Goal: Information Seeking & Learning: Learn about a topic

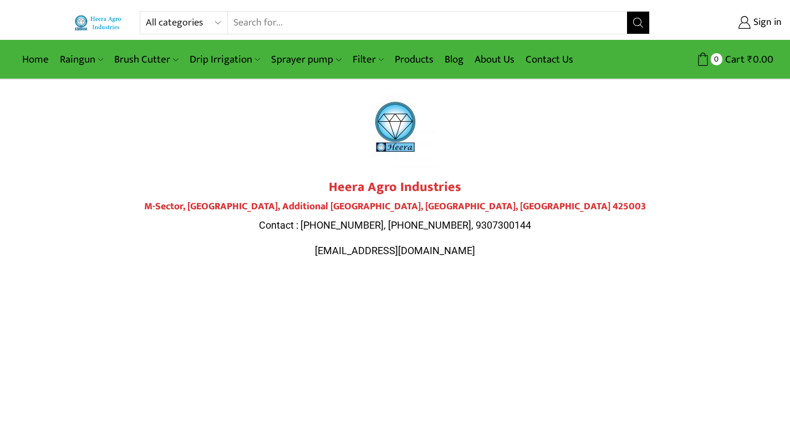
click at [81, 59] on link "Raingun" at bounding box center [81, 60] width 54 height 26
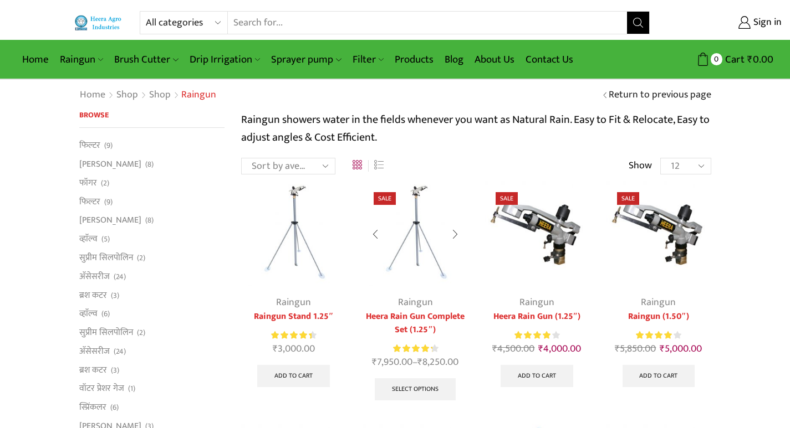
click at [458, 229] on div at bounding box center [454, 234] width 25 height 29
click at [452, 226] on div at bounding box center [454, 234] width 25 height 29
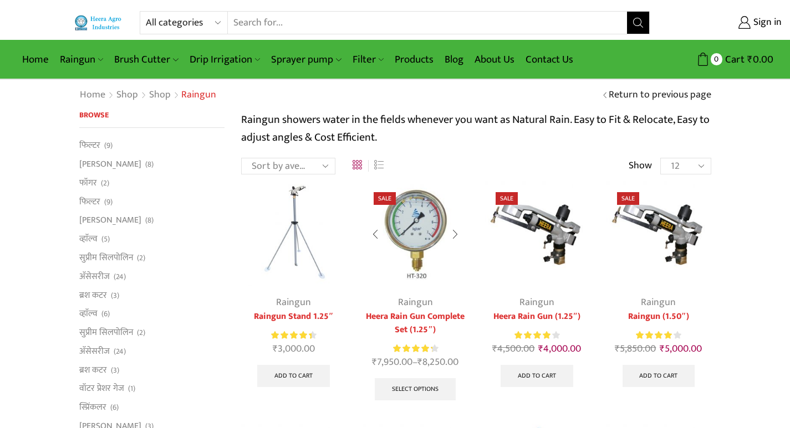
click at [374, 233] on div at bounding box center [375, 234] width 25 height 29
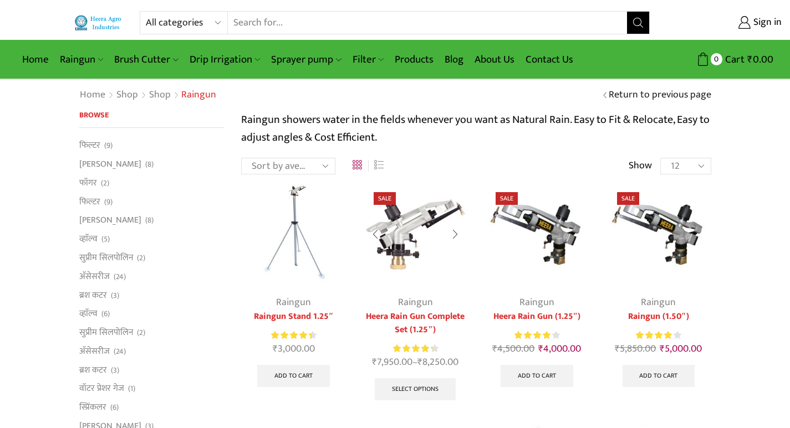
drag, startPoint x: 374, startPoint y: 233, endPoint x: 428, endPoint y: 268, distance: 65.0
click at [428, 268] on img at bounding box center [415, 233] width 105 height 105
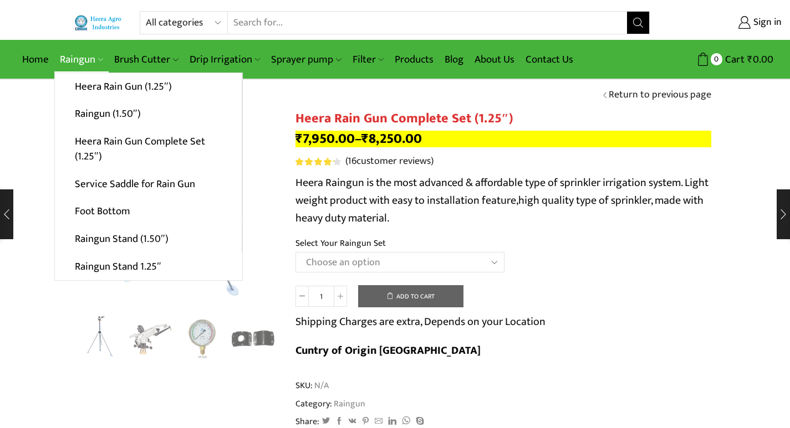
click at [71, 59] on link "Raingun" at bounding box center [81, 60] width 54 height 26
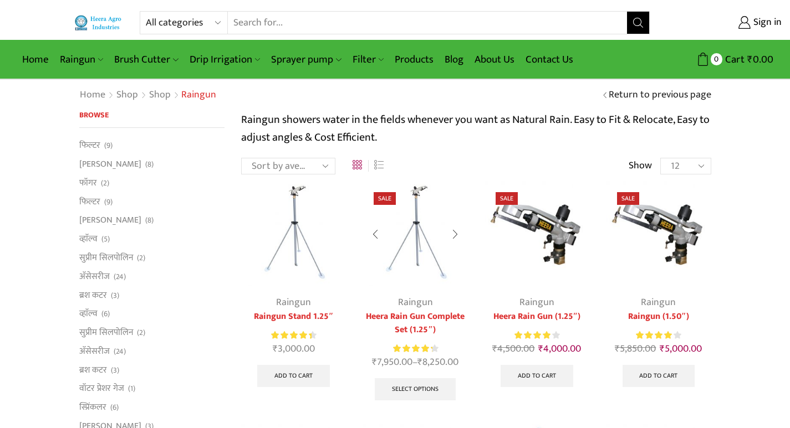
click at [455, 227] on div at bounding box center [454, 234] width 25 height 29
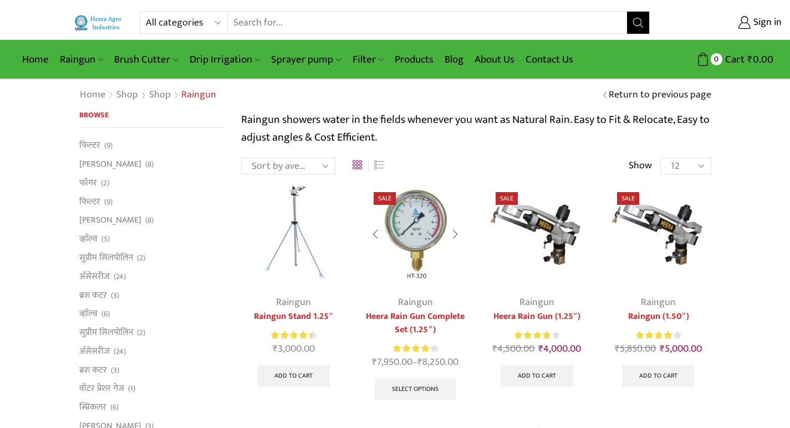
click at [455, 227] on div at bounding box center [454, 234] width 25 height 29
